Goal: Task Accomplishment & Management: Manage account settings

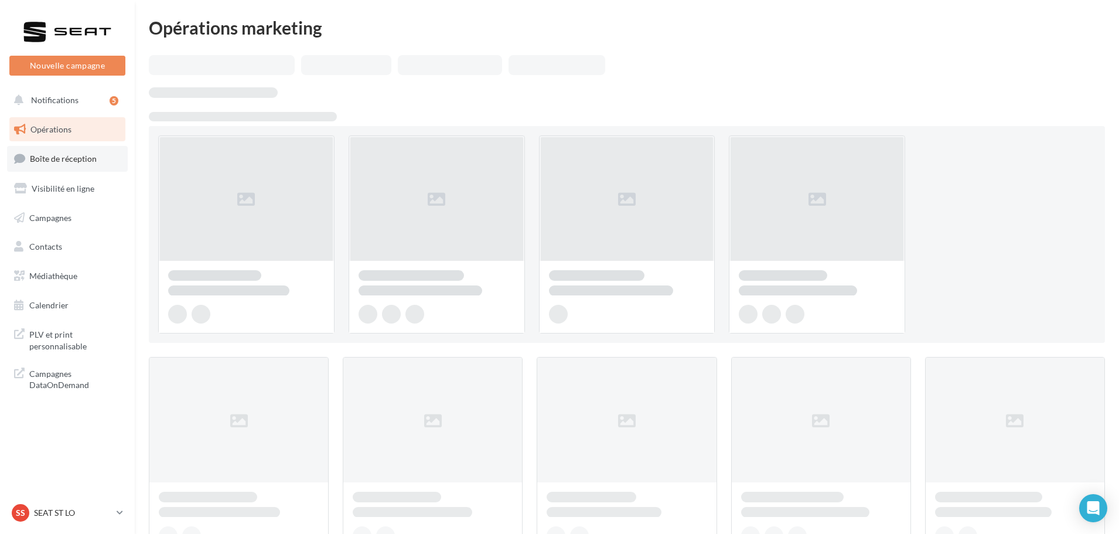
click at [62, 167] on link "Boîte de réception" at bounding box center [67, 158] width 121 height 25
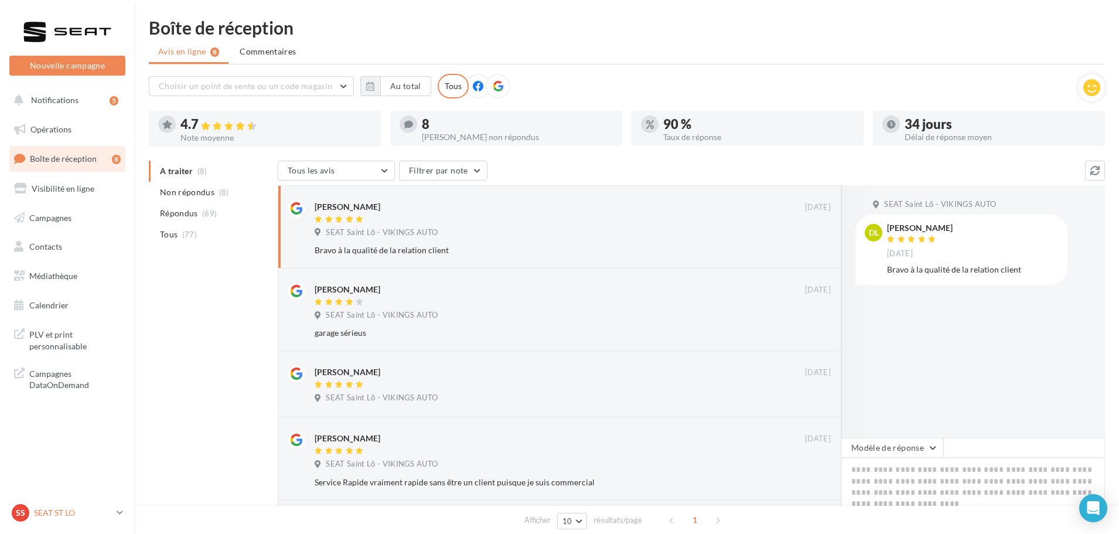
click at [81, 515] on p "SEAT ST LO" at bounding box center [73, 513] width 78 height 12
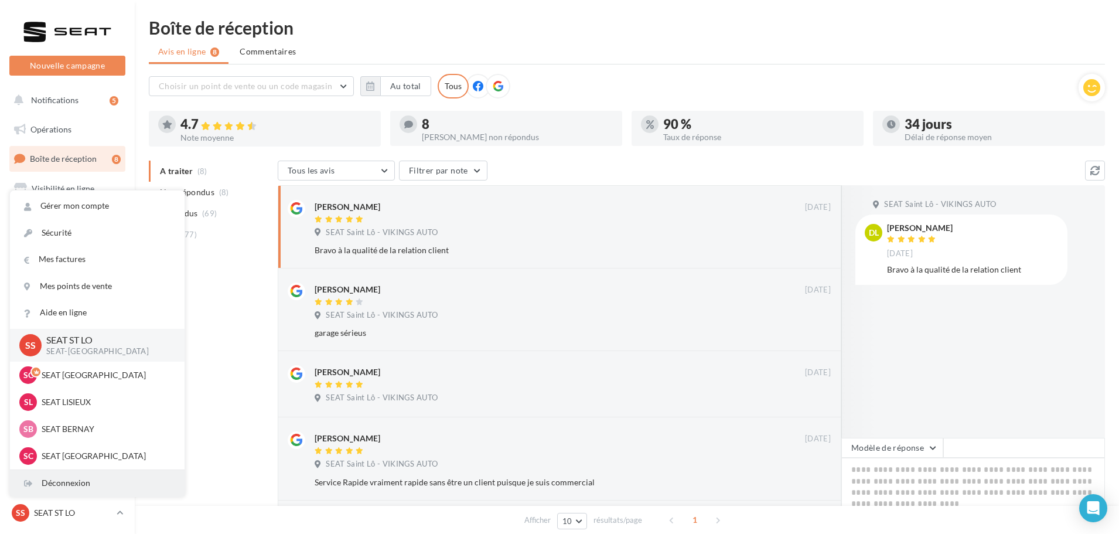
click at [77, 483] on div "Déconnexion" at bounding box center [97, 483] width 175 height 26
